Goal: Communication & Community: Answer question/provide support

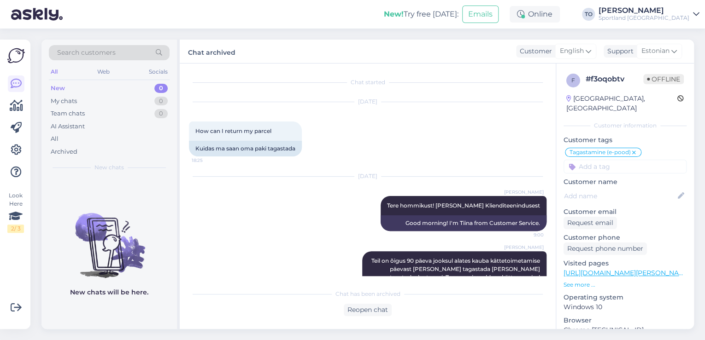
scroll to position [146, 0]
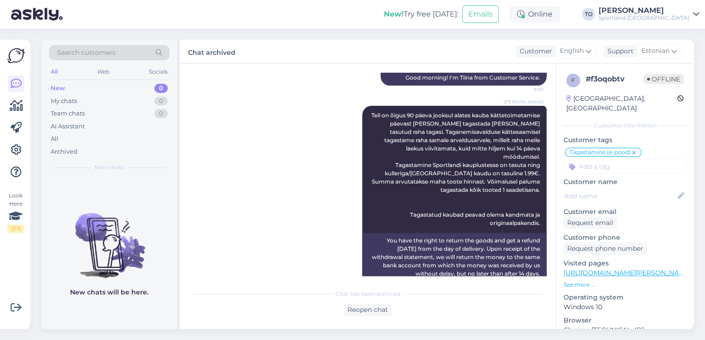
click at [669, 18] on div "Sportland [GEOGRAPHIC_DATA]" at bounding box center [643, 17] width 91 height 7
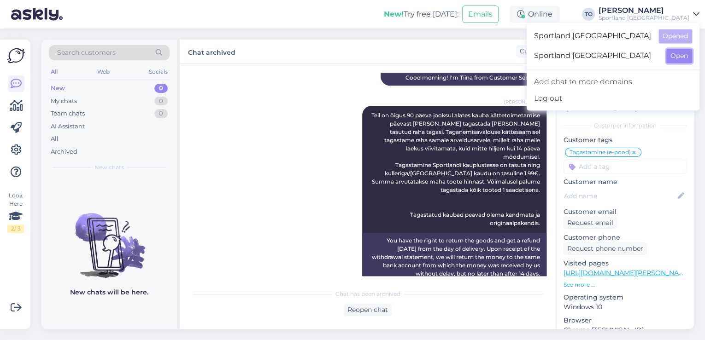
click at [676, 60] on button "Open" at bounding box center [679, 56] width 26 height 14
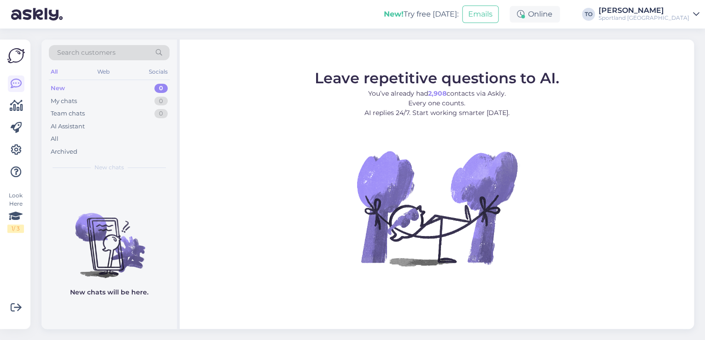
click at [673, 17] on div "Sportland [GEOGRAPHIC_DATA]" at bounding box center [643, 17] width 91 height 7
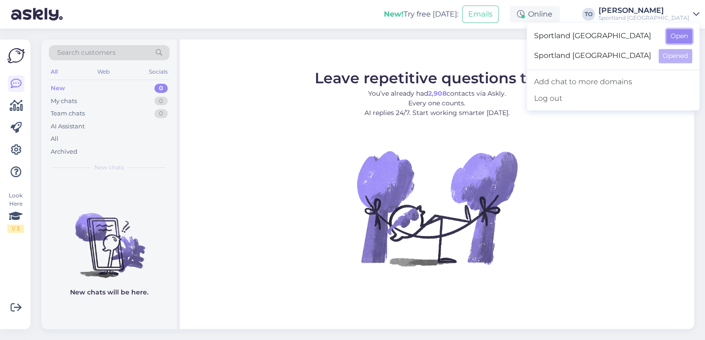
click at [670, 39] on button "Open" at bounding box center [679, 36] width 26 height 14
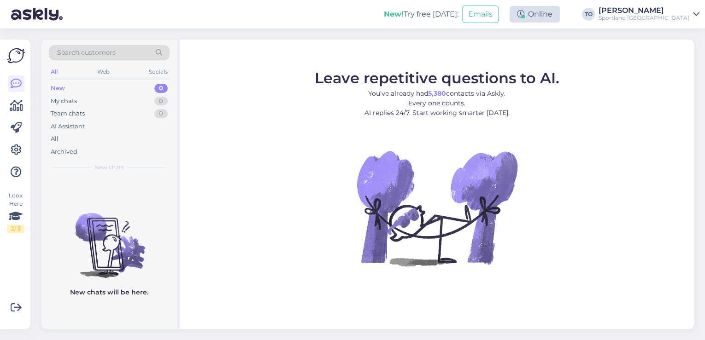
click at [560, 17] on div "Online" at bounding box center [535, 14] width 50 height 17
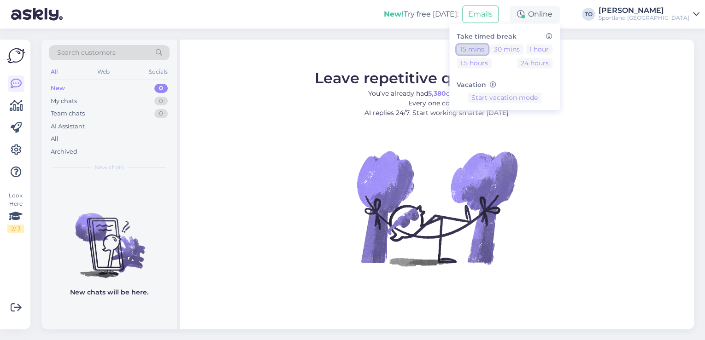
click at [488, 48] on button "15 mins" at bounding box center [472, 49] width 31 height 10
click at [663, 20] on div "Sportland [GEOGRAPHIC_DATA]" at bounding box center [643, 17] width 91 height 7
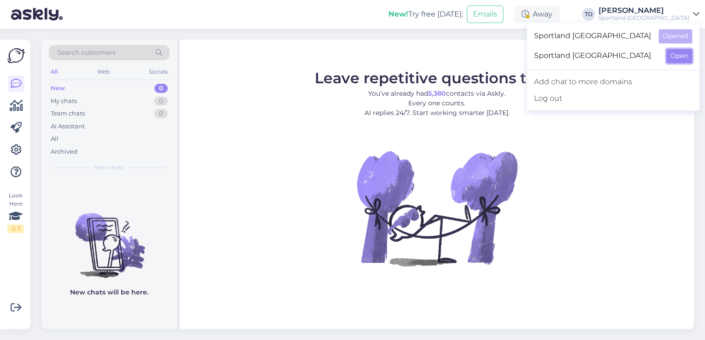
click at [667, 56] on button "Open" at bounding box center [679, 56] width 26 height 14
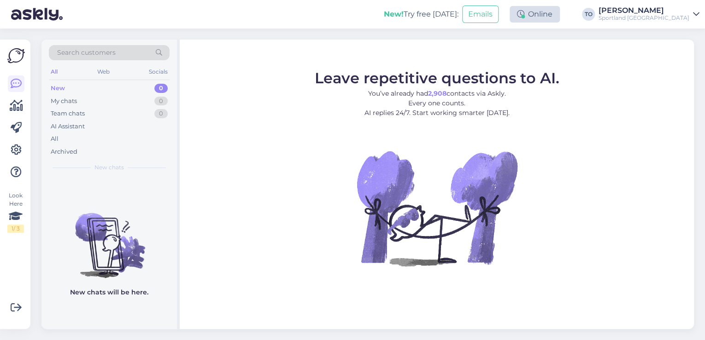
click at [560, 17] on div "Online" at bounding box center [535, 14] width 50 height 17
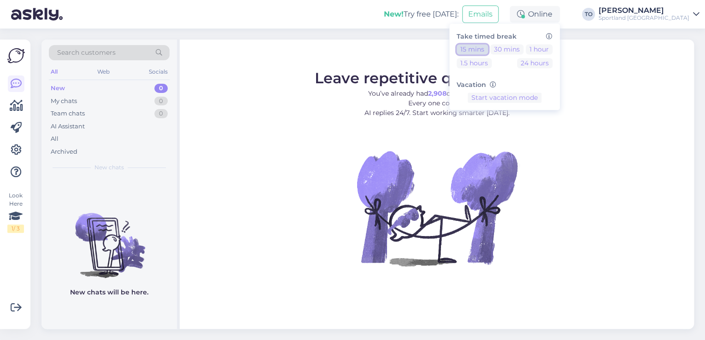
click at [488, 47] on button "15 mins" at bounding box center [472, 49] width 31 height 10
click at [524, 127] on button "End break" at bounding box center [505, 127] width 40 height 10
click at [662, 16] on div "Sportland [GEOGRAPHIC_DATA]" at bounding box center [643, 17] width 91 height 7
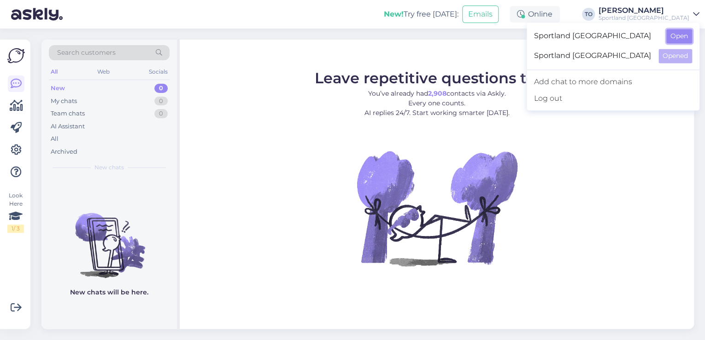
click at [678, 41] on button "Open" at bounding box center [679, 36] width 26 height 14
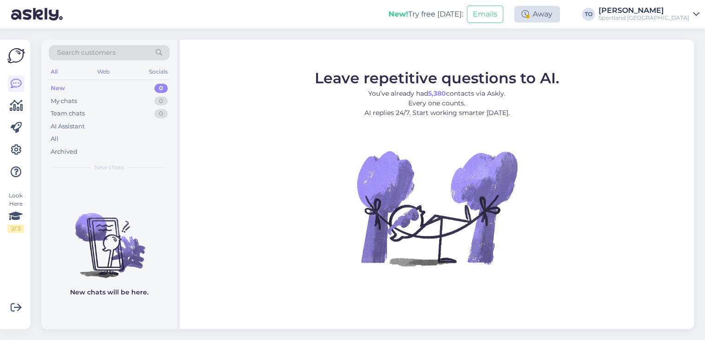
click at [560, 13] on div "Away" at bounding box center [537, 14] width 46 height 17
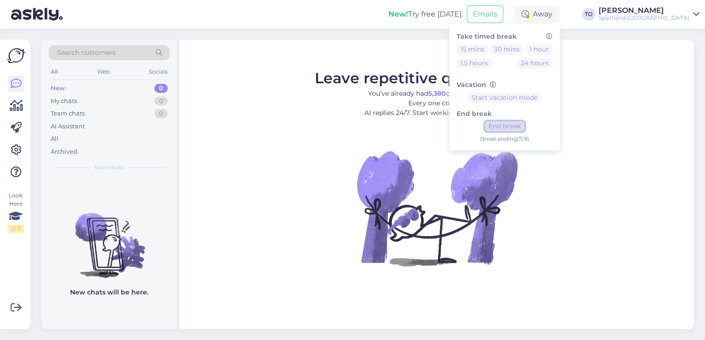
click at [524, 129] on button "End break" at bounding box center [505, 127] width 40 height 10
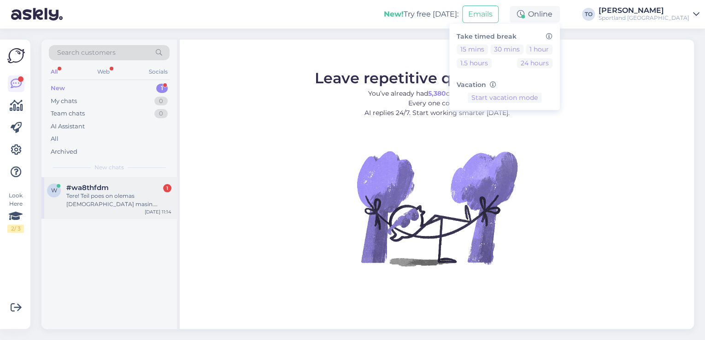
click at [143, 197] on div "Tere! Teil poes on olemas [DEMOGRAPHIC_DATA] masin. [PERSON_NAME] puhastamist -…" at bounding box center [118, 200] width 105 height 17
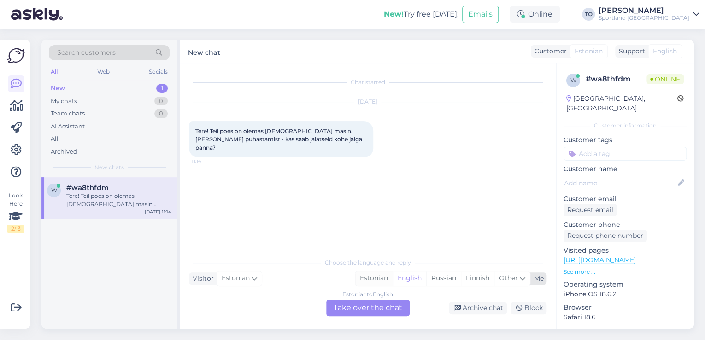
click at [371, 281] on div "Estonian" at bounding box center [373, 279] width 37 height 14
drag, startPoint x: 353, startPoint y: 308, endPoint x: 350, endPoint y: 303, distance: 6.0
click at [352, 307] on div "Estonian to Estonian Take over the chat" at bounding box center [367, 308] width 83 height 17
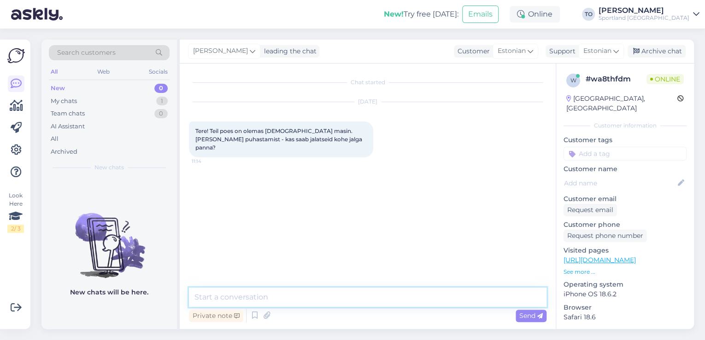
click at [350, 303] on textarea at bounding box center [368, 297] width 358 height 19
type textarea "Tere! [PERSON_NAME] Klienditeenindusest"
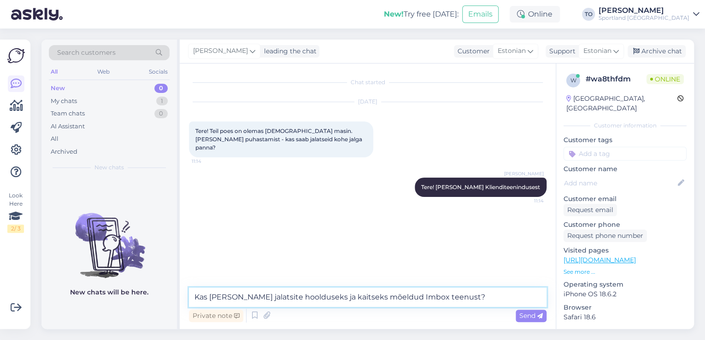
click at [243, 299] on textarea "Kas [PERSON_NAME] jalatsite hoolduseks ja kaitseks mõeldud Imbox teenust?" at bounding box center [368, 297] width 358 height 19
click at [506, 300] on textarea "Kas [PERSON_NAME] silmas jalatsite hoolduseks ja kaitseks mõeldud Imbox teenust?" at bounding box center [368, 297] width 358 height 19
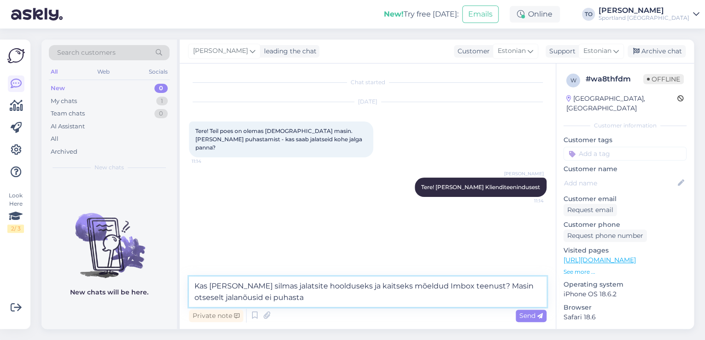
type textarea "Kas [PERSON_NAME] silmas jalatsite hoolduseks ja kaitseks mõeldud Imbox teenust…"
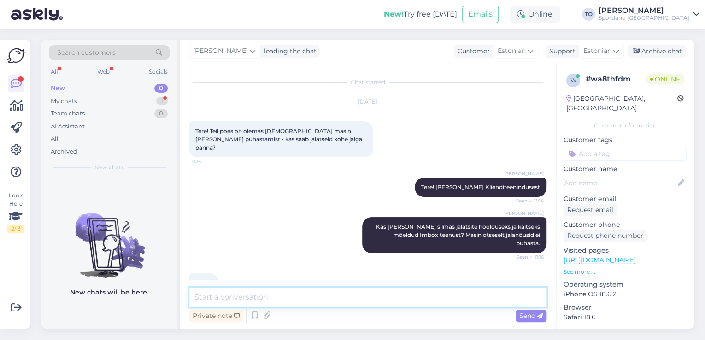
scroll to position [6, 0]
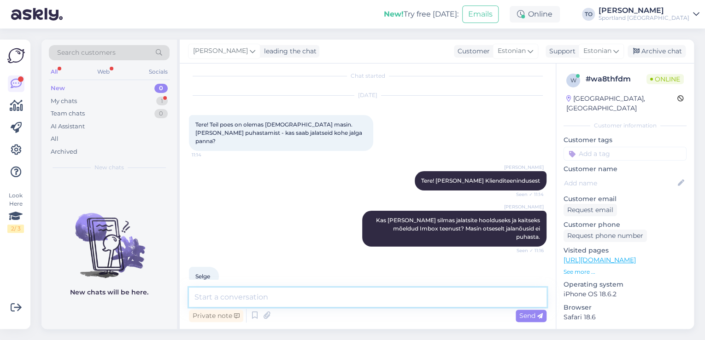
click at [302, 297] on textarea at bounding box center [368, 297] width 358 height 19
type textarea "k"
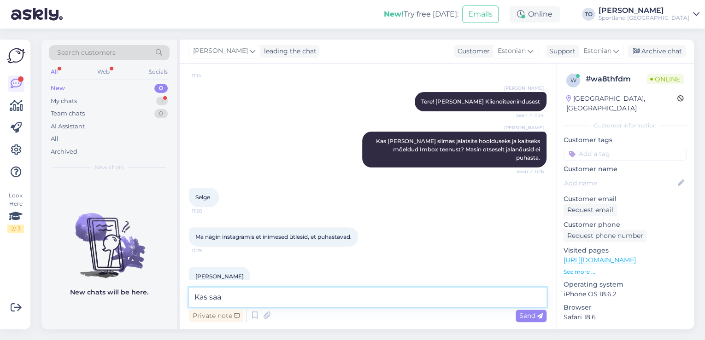
scroll to position [125, 0]
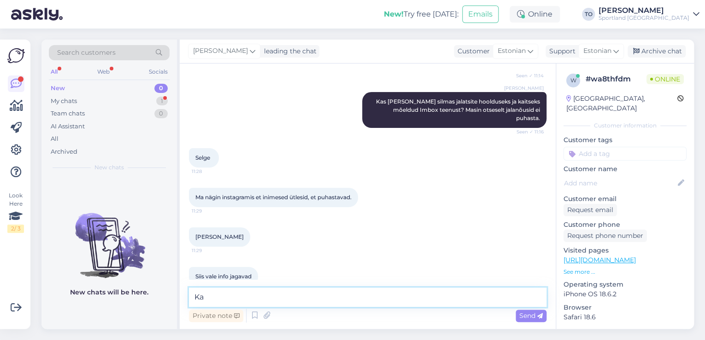
type textarea "K"
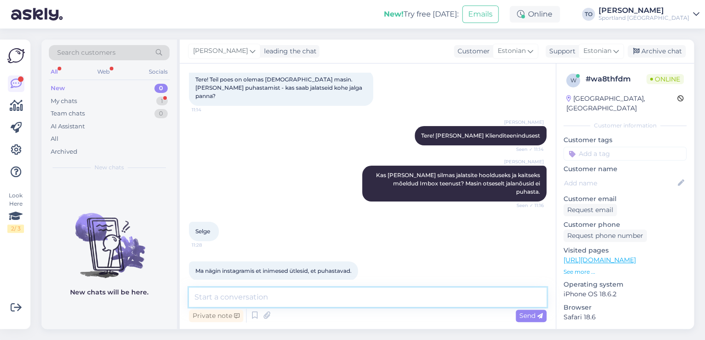
scroll to position [0, 0]
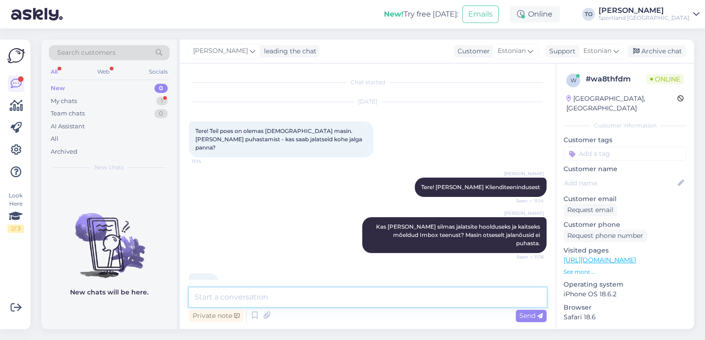
click at [216, 293] on textarea at bounding box center [368, 297] width 358 height 19
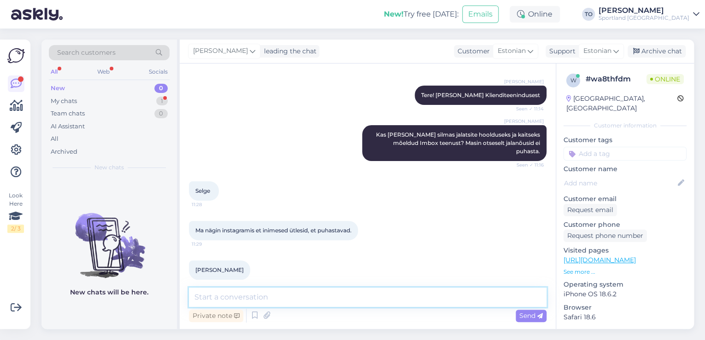
scroll to position [125, 0]
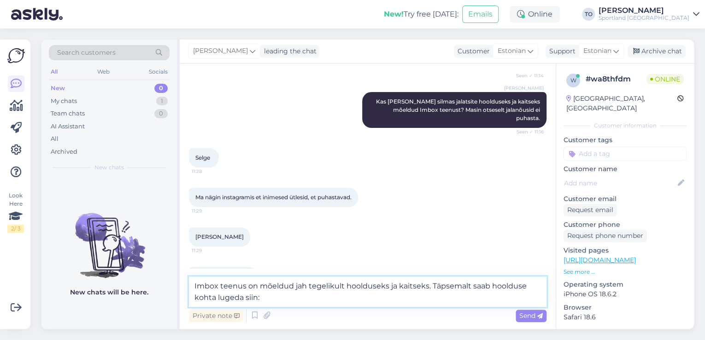
paste textarea "[URL][DOMAIN_NAME]"
drag, startPoint x: 307, startPoint y: 286, endPoint x: 292, endPoint y: 286, distance: 14.7
click at [292, 286] on textarea "Imbox teenus on mõeldud jah tegelikult hoolduseks ja kaitseks. Täpsemalt saab h…" at bounding box center [368, 292] width 358 height 30
type textarea "Imbox teenus on mõeldud tegelikult hoolduseks ja kaitseks. Täpsemalt saab hoold…"
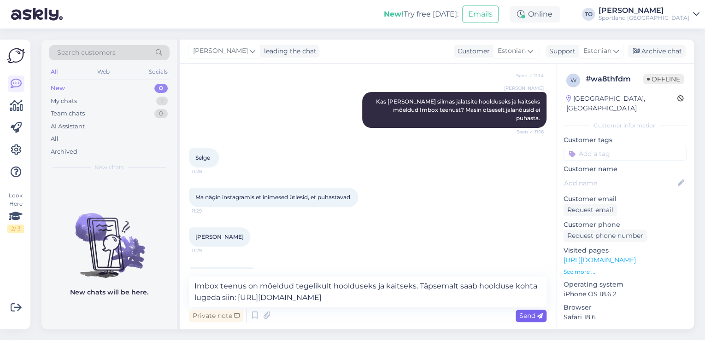
click at [536, 313] on span "Send" at bounding box center [530, 316] width 23 height 8
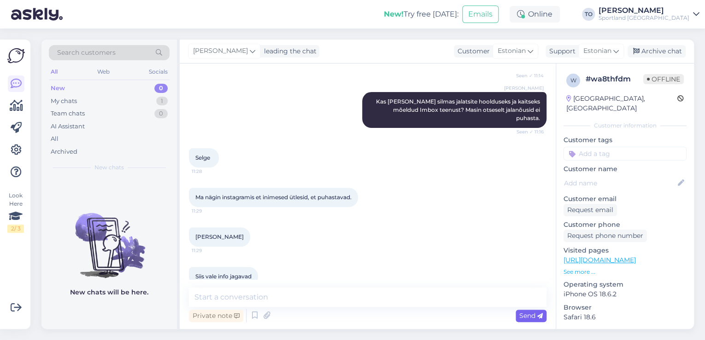
scroll to position [190, 0]
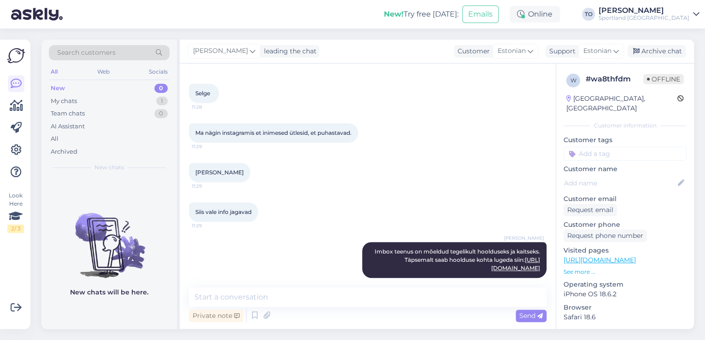
click at [595, 147] on input at bounding box center [624, 154] width 123 height 14
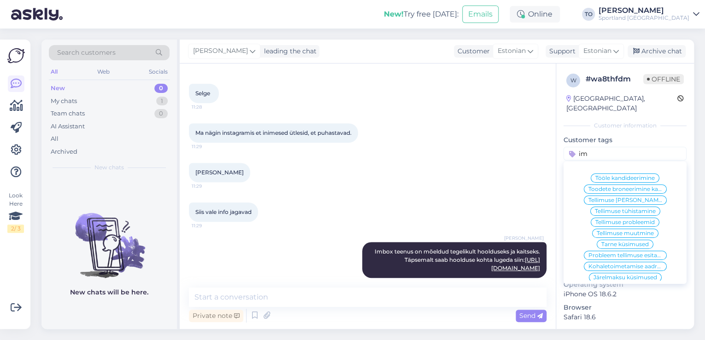
type input "i"
type input "k"
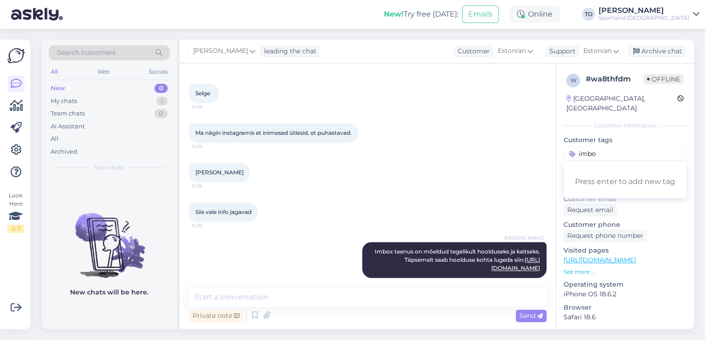
type input "imbox"
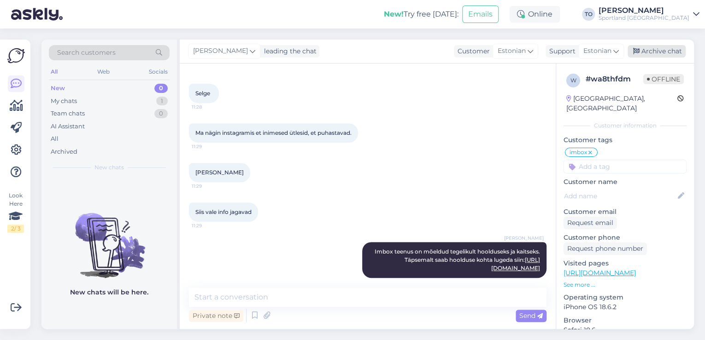
click at [649, 53] on div "Archive chat" at bounding box center [656, 51] width 58 height 12
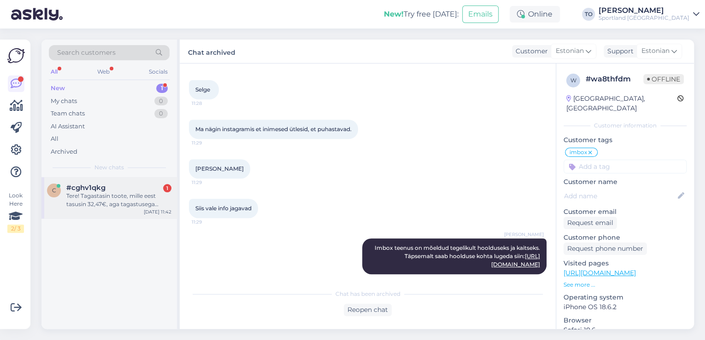
click at [143, 206] on div "Tere! Tagastasin toote, mille eest tasusin 32,47€, aga tagastusega [PERSON_NAME…" at bounding box center [118, 200] width 105 height 17
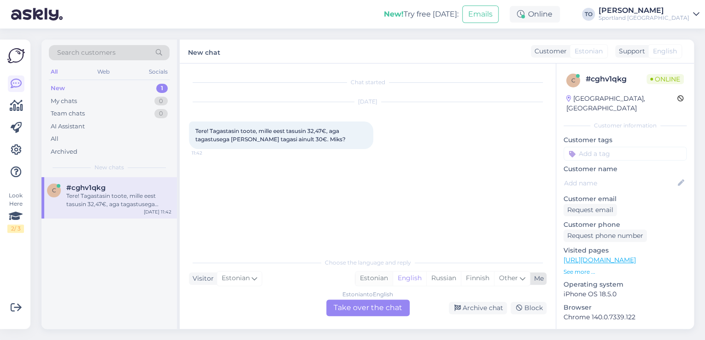
click at [367, 281] on div "Estonian" at bounding box center [373, 279] width 37 height 14
click at [365, 306] on div "Estonian to Estonian Take over the chat" at bounding box center [367, 308] width 83 height 17
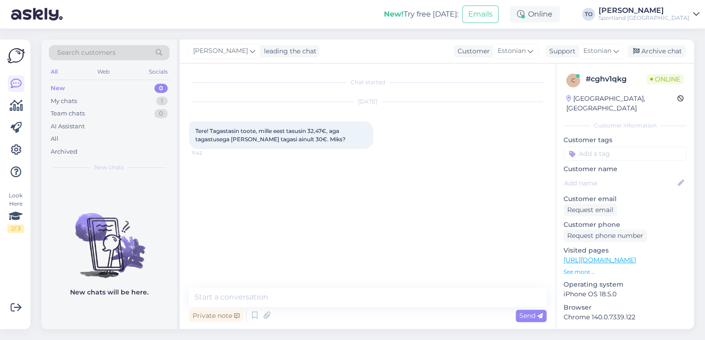
click at [339, 285] on div "Chat started [DATE] Tere! Tagastasin toote, mille eest tasusin 32,47€, aga taga…" at bounding box center [368, 197] width 376 height 266
click at [315, 297] on textarea at bounding box center [368, 297] width 358 height 19
type textarea "R"
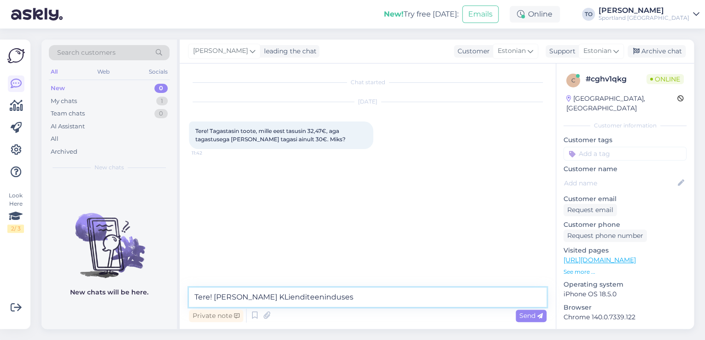
type textarea "Tere! [PERSON_NAME] KLienditeenindusest"
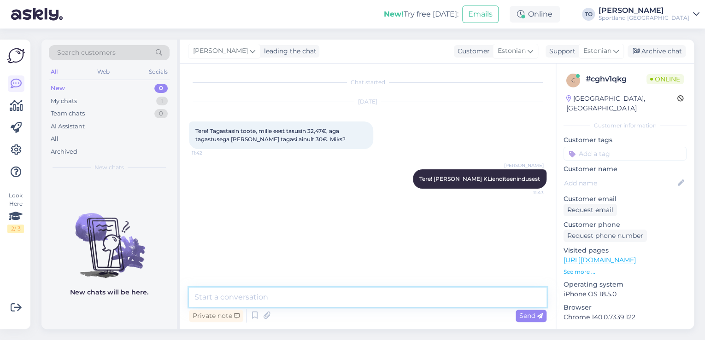
click at [296, 293] on textarea at bounding box center [368, 297] width 358 height 19
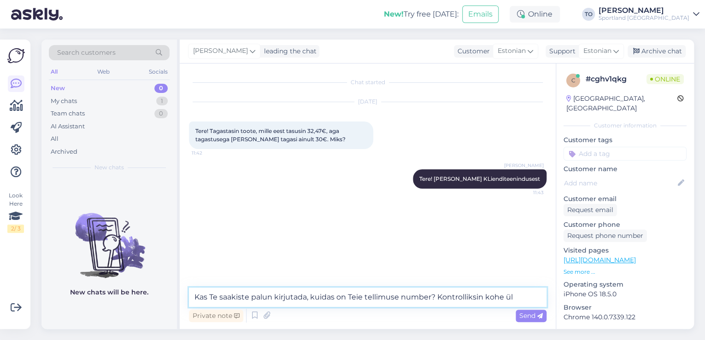
type textarea "Kas Te saakiste palun kirjutada, kuidas on Teie tellimuse number? Kontrolliksin…"
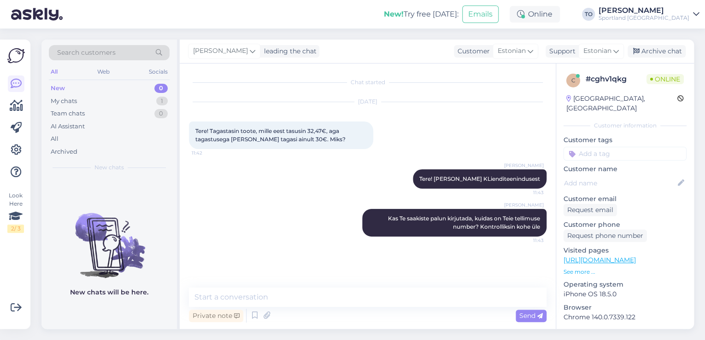
click at [622, 147] on input at bounding box center [624, 154] width 123 height 14
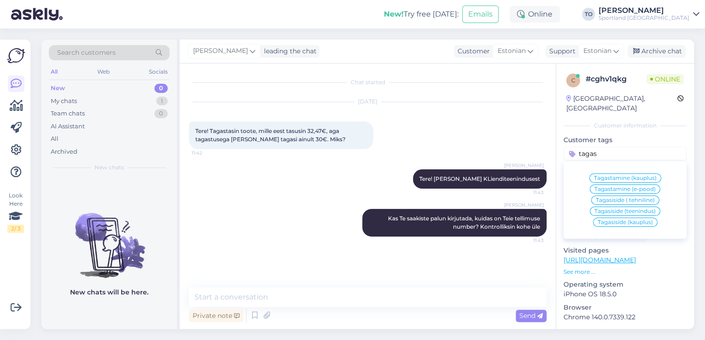
type input "tagas"
click at [630, 187] on span "Tagastamine (e-pood)" at bounding box center [624, 190] width 61 height 6
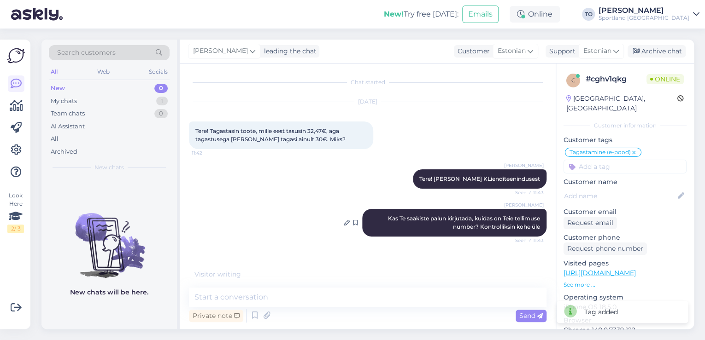
scroll to position [6, 0]
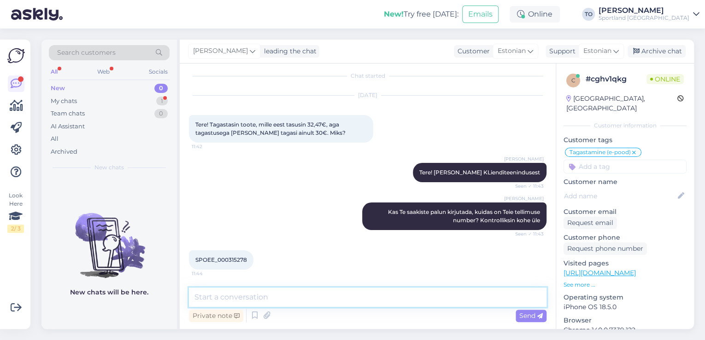
click at [446, 303] on textarea at bounding box center [368, 297] width 358 height 19
click at [392, 296] on textarea "Tellimuse numper peaks [PERSON_NAME]" at bounding box center [368, 297] width 358 height 19
paste textarea "#4000"
type textarea "Tellimuse numper peaks [PERSON_NAME] #4000....."
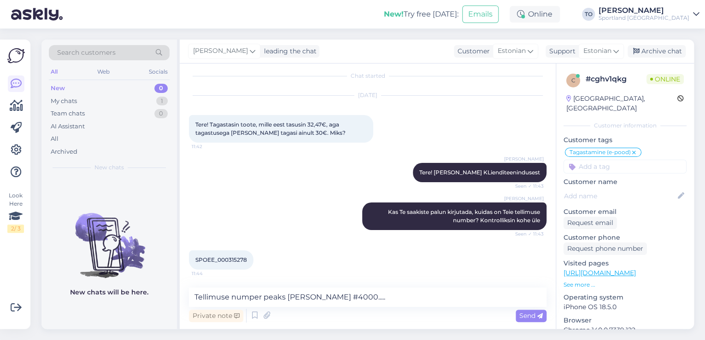
click at [525, 317] on span "Send" at bounding box center [530, 316] width 23 height 8
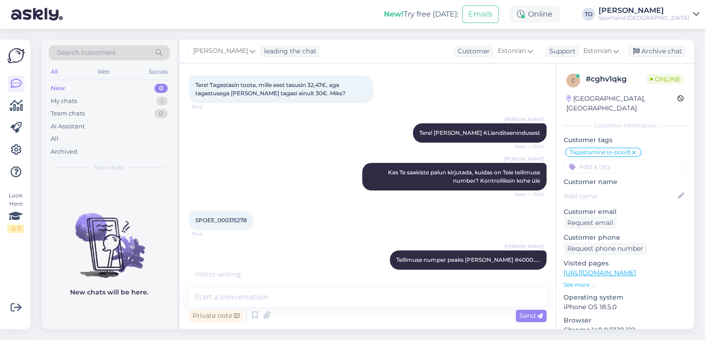
scroll to position [86, 0]
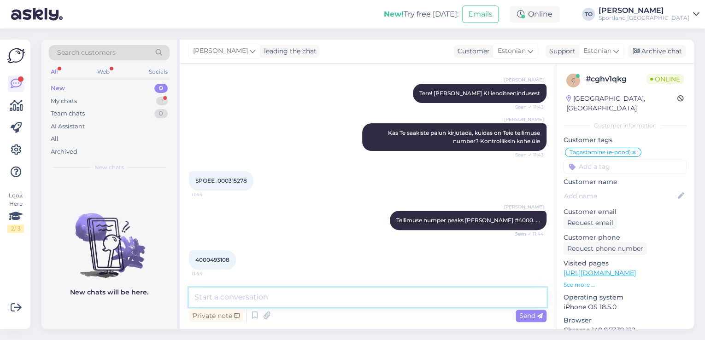
click at [404, 294] on textarea at bounding box center [368, 297] width 358 height 19
type textarea "Tänan, kohe uurin"
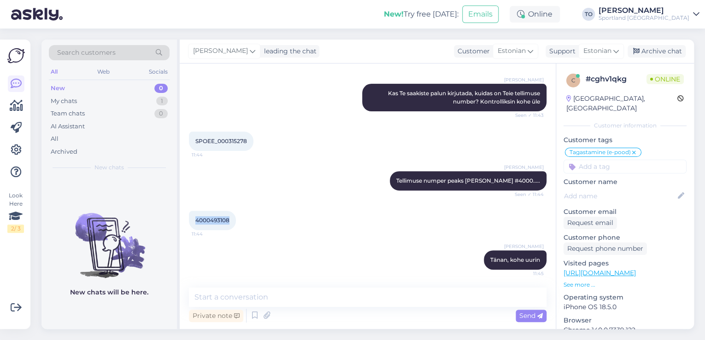
drag, startPoint x: 196, startPoint y: 219, endPoint x: 230, endPoint y: 219, distance: 34.1
click at [230, 219] on div "4000493108 11:44" at bounding box center [212, 220] width 47 height 19
copy span "4000493108"
click at [333, 298] on textarea at bounding box center [368, 297] width 358 height 19
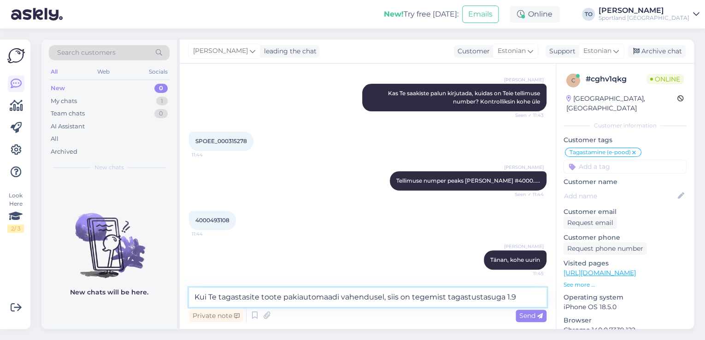
type textarea "Kui Te tagastasite toote pakiautomaadi vahendusel, siis on tegemist tagastustas…"
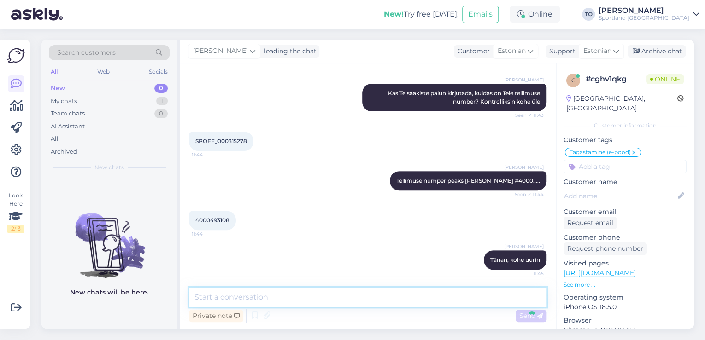
scroll to position [173, 0]
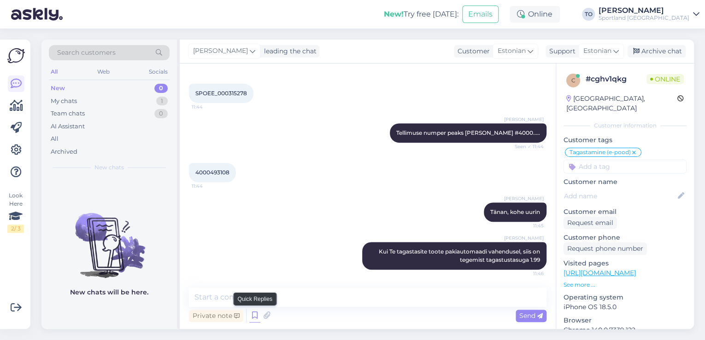
click at [251, 318] on icon at bounding box center [254, 316] width 11 height 14
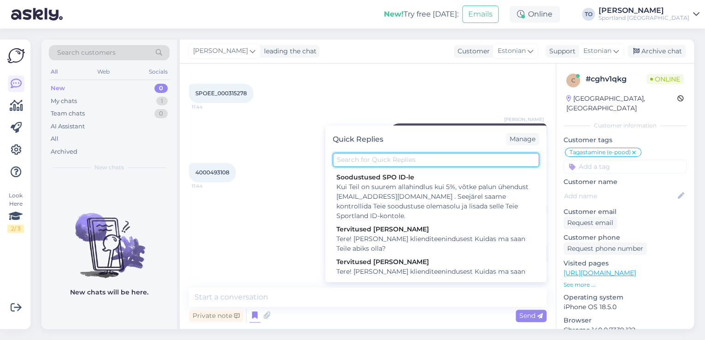
click at [417, 166] on input "text" at bounding box center [436, 160] width 206 height 14
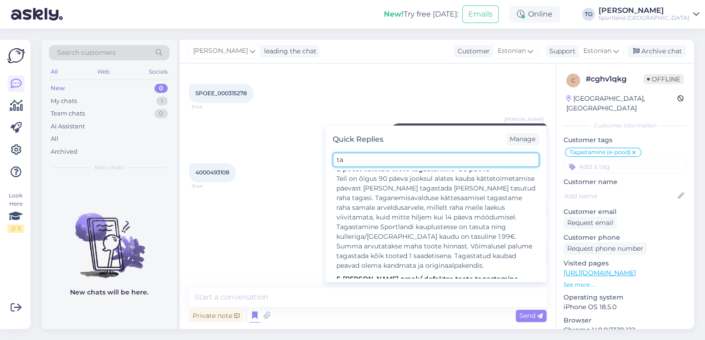
scroll to position [2124, 0]
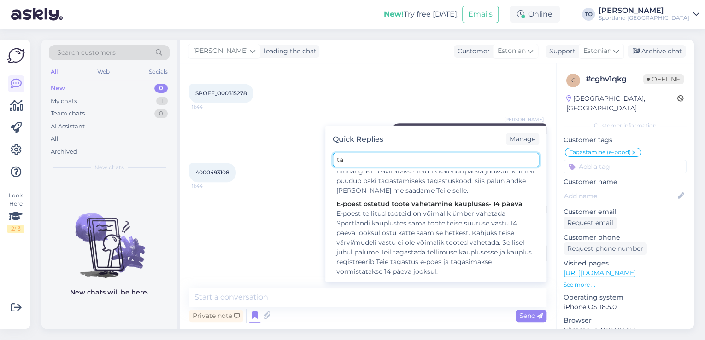
type input "t"
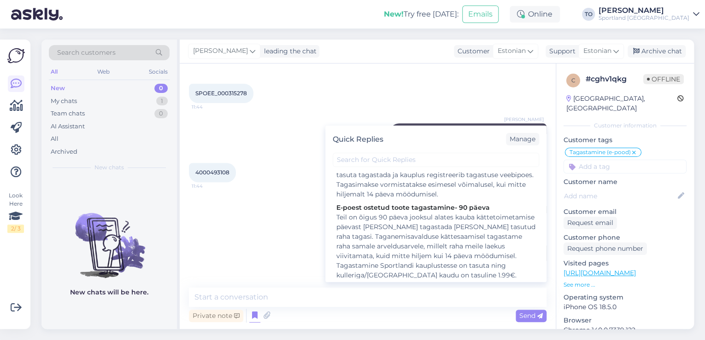
click at [337, 54] on div "[PERSON_NAME] leading the chat Customer Estonian Support Estonian Archive chat" at bounding box center [437, 52] width 514 height 24
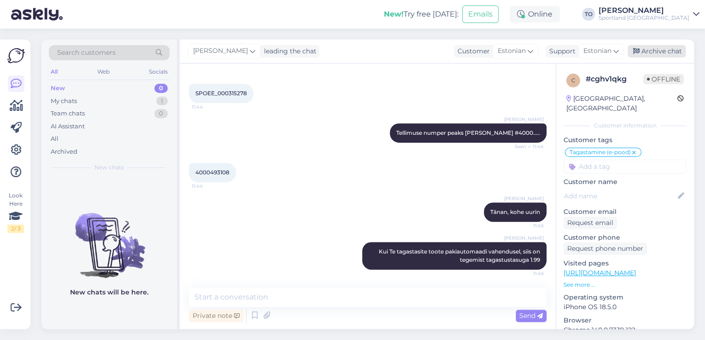
click at [655, 53] on div "Archive chat" at bounding box center [656, 51] width 58 height 12
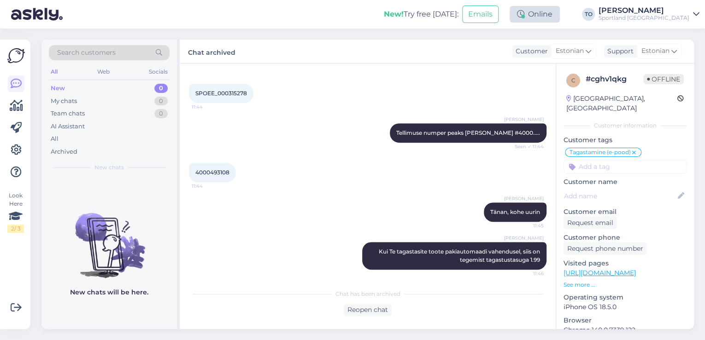
click at [560, 12] on div "Online" at bounding box center [535, 14] width 50 height 17
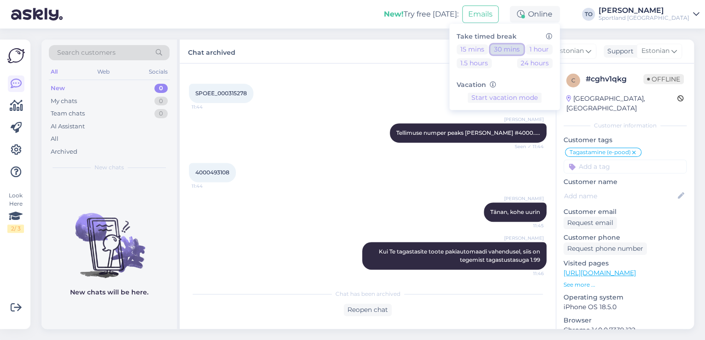
click at [523, 49] on button "30 mins" at bounding box center [506, 49] width 33 height 10
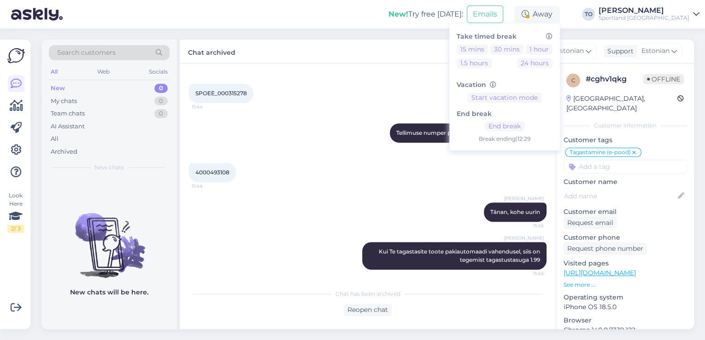
click at [661, 11] on div "[PERSON_NAME]" at bounding box center [643, 10] width 91 height 7
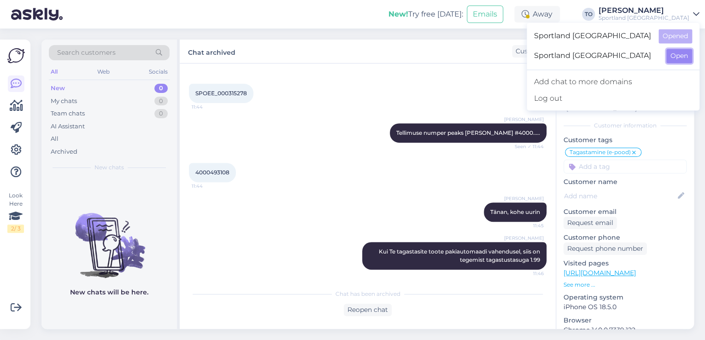
click at [667, 56] on button "Open" at bounding box center [679, 56] width 26 height 14
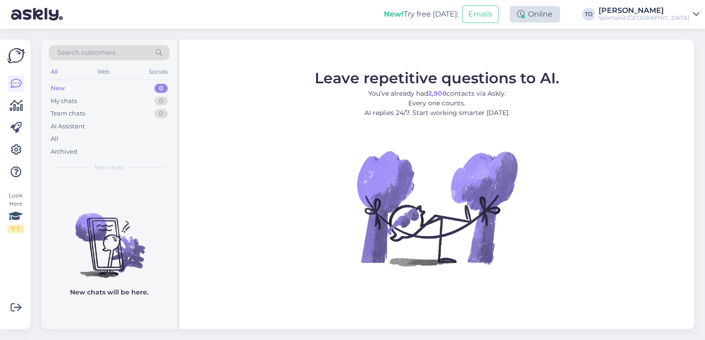
click at [560, 12] on div "Online" at bounding box center [535, 14] width 50 height 17
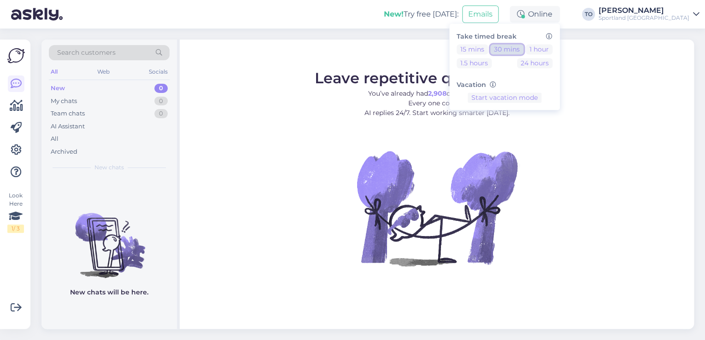
click at [523, 49] on button "30 mins" at bounding box center [506, 49] width 33 height 10
click at [669, 12] on div "[PERSON_NAME]" at bounding box center [643, 10] width 91 height 7
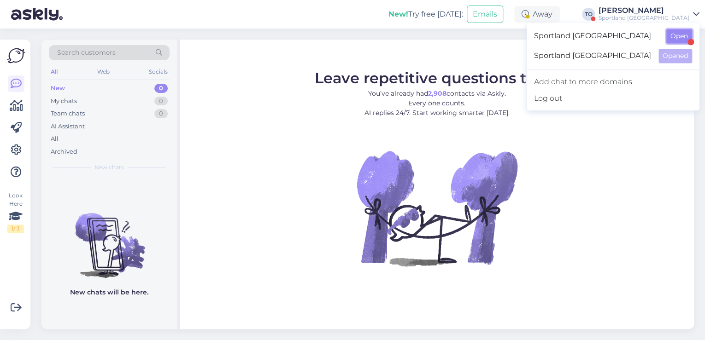
click at [686, 35] on button "Open" at bounding box center [679, 36] width 26 height 14
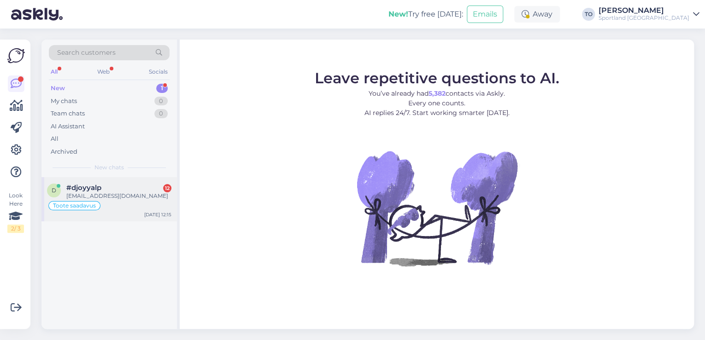
click at [142, 191] on div "#djoyyalp 12" at bounding box center [118, 188] width 105 height 8
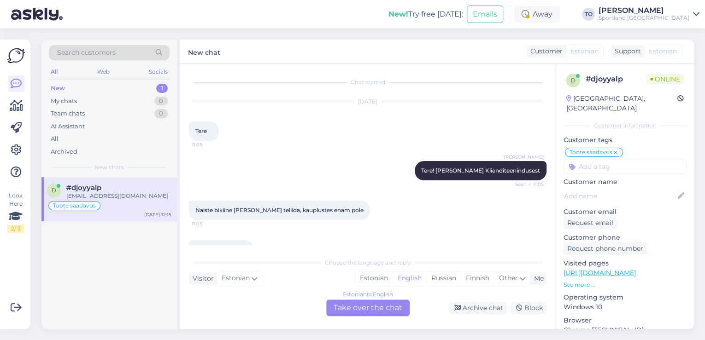
scroll to position [1045, 0]
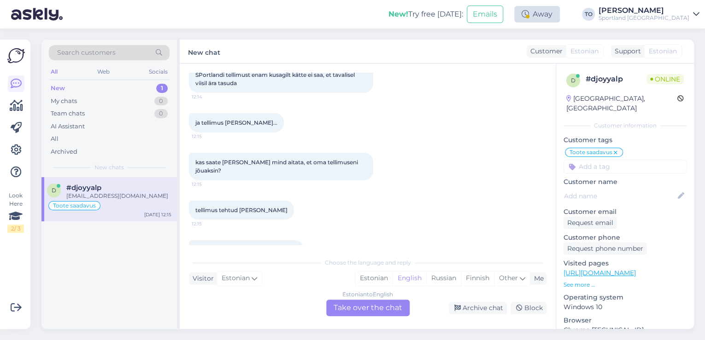
click at [560, 17] on div "Away" at bounding box center [537, 14] width 46 height 17
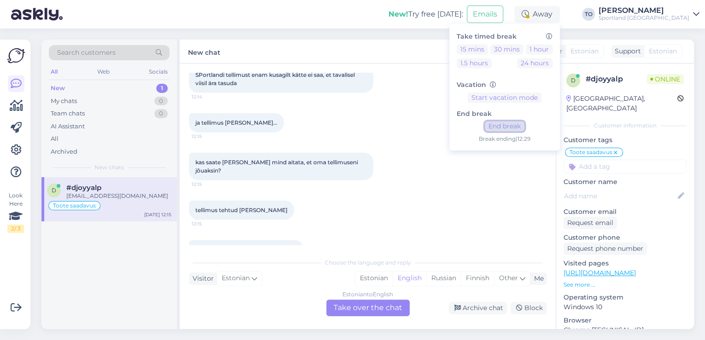
click at [524, 126] on button "End break" at bounding box center [505, 127] width 40 height 10
click at [376, 280] on div "Estonian" at bounding box center [373, 279] width 37 height 14
click at [378, 305] on div "Estonian to Estonian Take over the chat" at bounding box center [367, 308] width 83 height 17
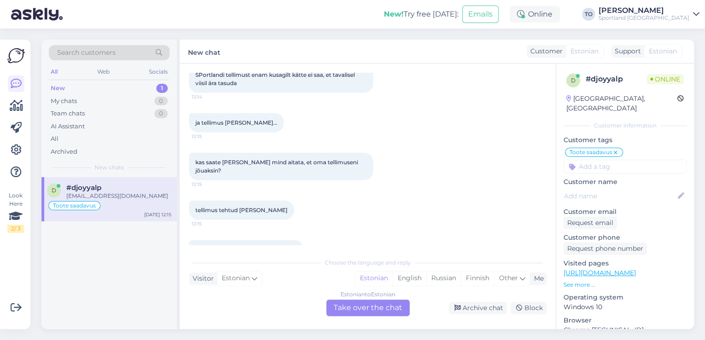
scroll to position [1010, 0]
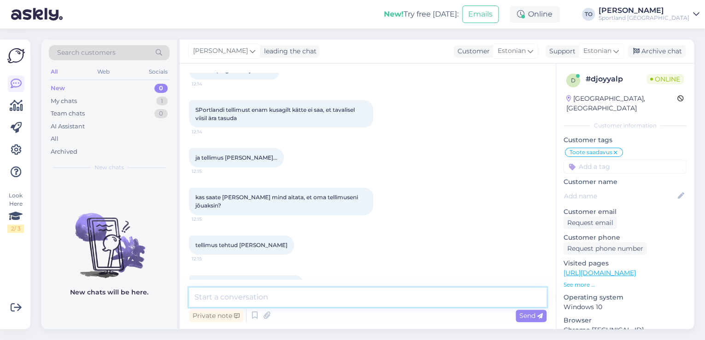
click at [324, 294] on textarea at bounding box center [368, 297] width 358 height 19
type textarea "Tere! [PERSON_NAME] Klienditeenindusest"
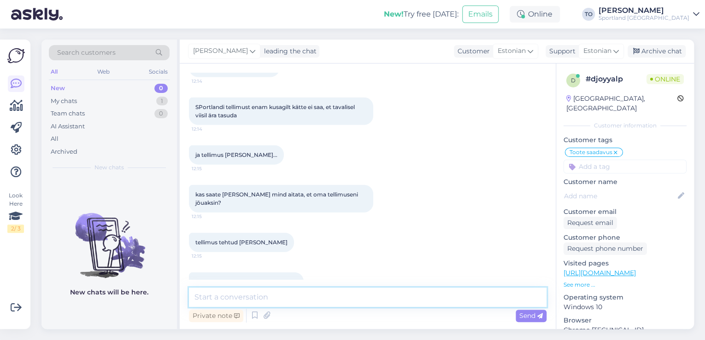
scroll to position [1049, 0]
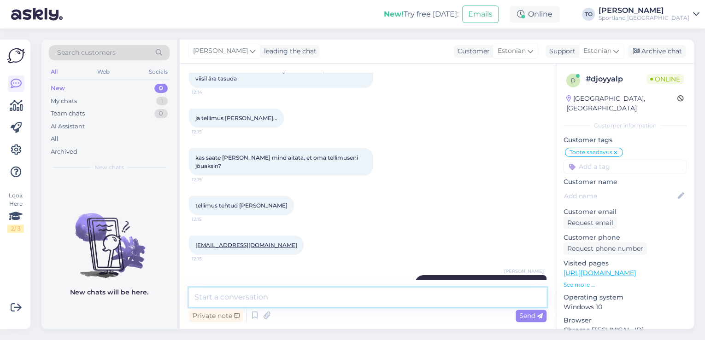
click at [378, 296] on textarea at bounding box center [368, 297] width 358 height 19
type textarea "Üks hetk, kohe uurin, kas toode võis [PERSON_NAME] nimele broneeringusse"
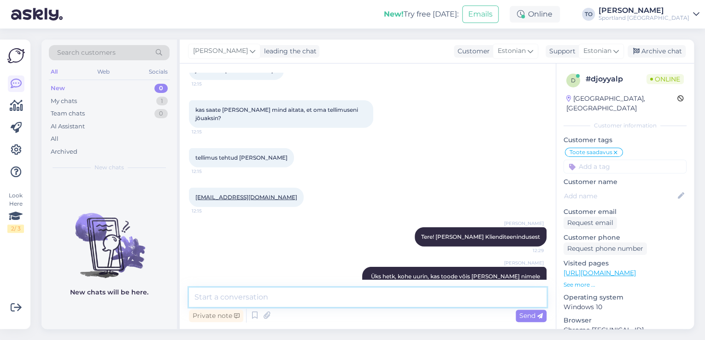
click at [270, 295] on textarea at bounding box center [368, 297] width 358 height 19
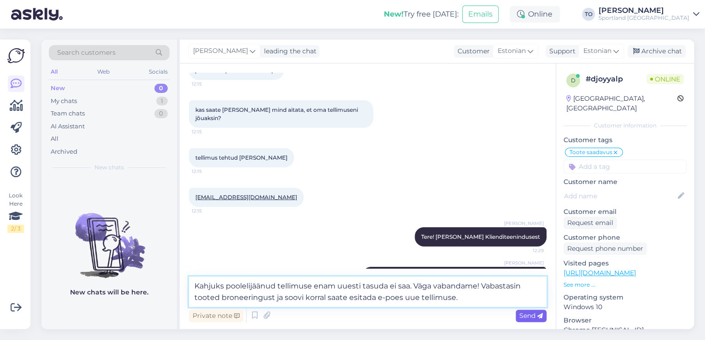
type textarea "Kahjuks poolelijäänud tellimuse enam uuesti tasuda ei saa. Väga vabandame! Vaba…"
click at [528, 315] on span "Send" at bounding box center [530, 316] width 23 height 8
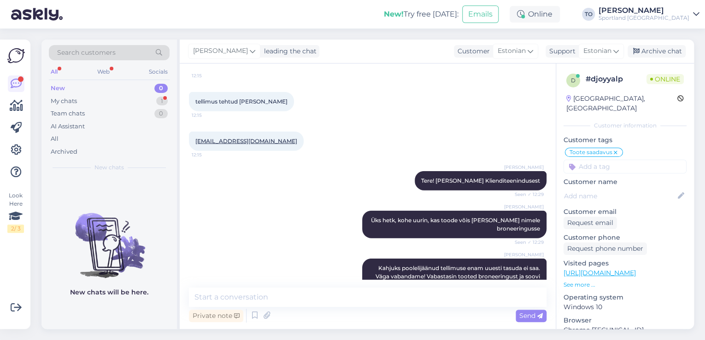
scroll to position [1233, 0]
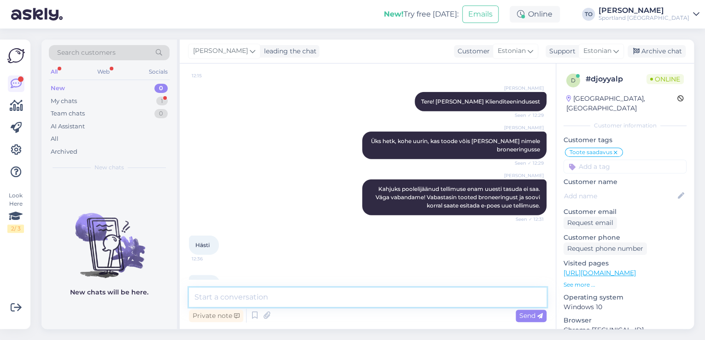
click at [305, 295] on textarea at bounding box center [368, 297] width 358 height 19
type textarea "Ü"
type textarea "Palun. Kas hetkel saan veel abiks olla?"
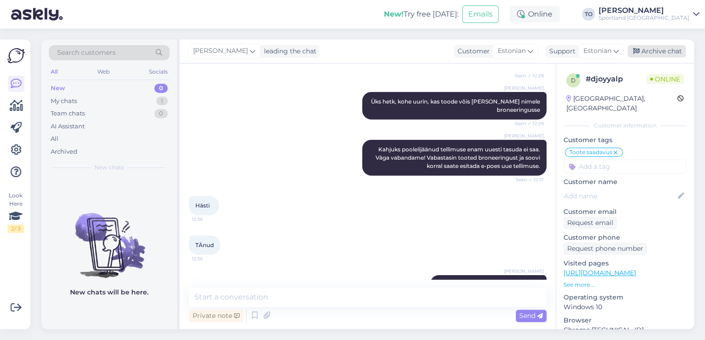
click at [665, 50] on div "Archive chat" at bounding box center [656, 51] width 58 height 12
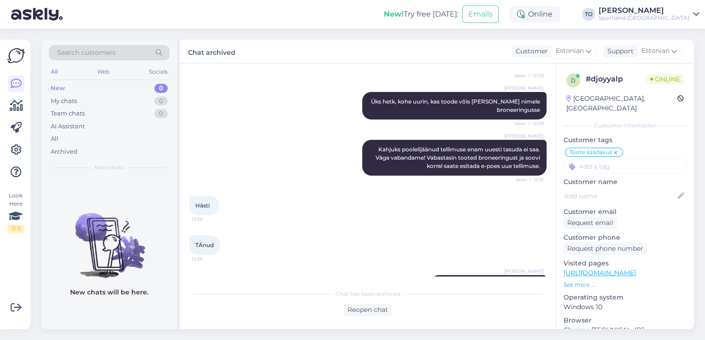
scroll to position [1276, 0]
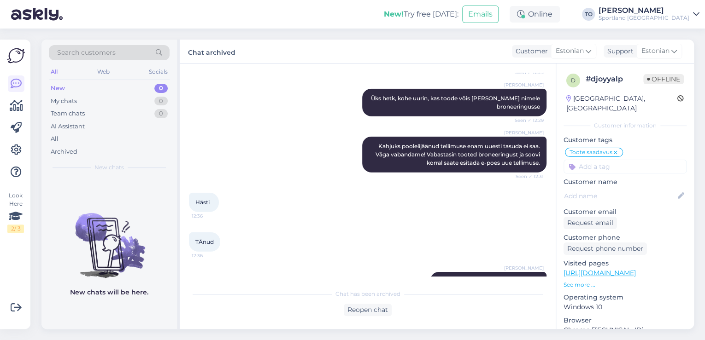
click at [683, 17] on div "Sportland [GEOGRAPHIC_DATA]" at bounding box center [643, 17] width 91 height 7
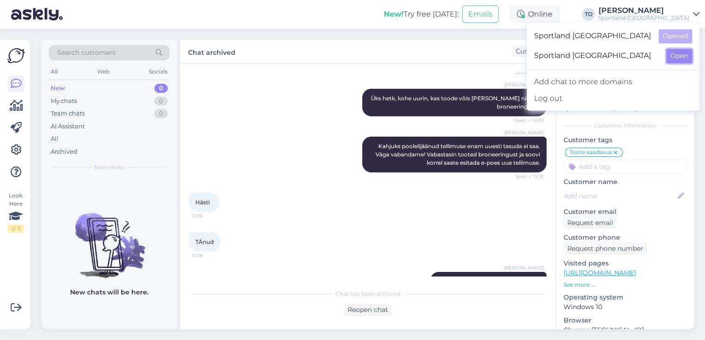
click at [679, 59] on button "Open" at bounding box center [679, 56] width 26 height 14
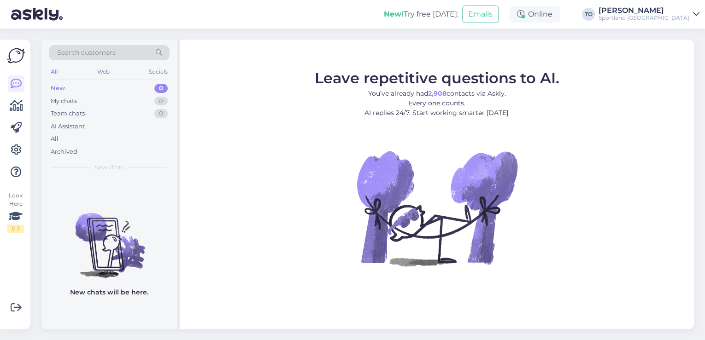
click at [664, 18] on div "Sportland [GEOGRAPHIC_DATA]" at bounding box center [643, 17] width 91 height 7
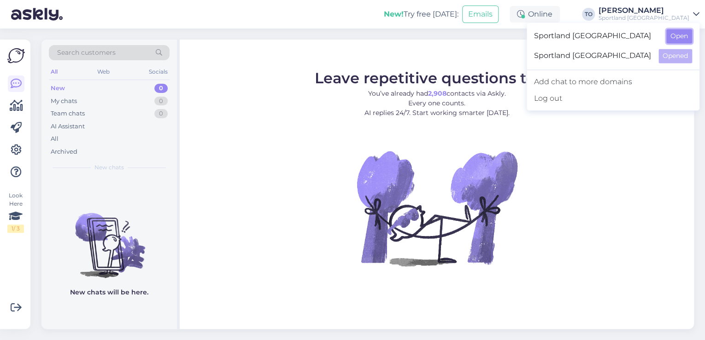
click at [669, 35] on button "Open" at bounding box center [679, 36] width 26 height 14
